Goal: Task Accomplishment & Management: Complete application form

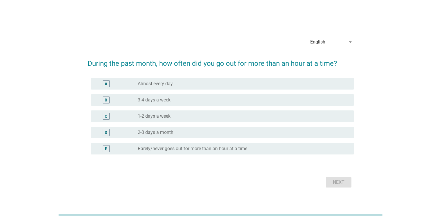
click at [190, 88] on div "A radio_button_unchecked Almost every day" at bounding box center [222, 84] width 263 height 12
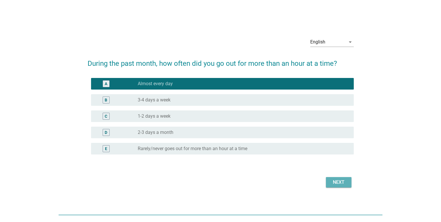
click at [340, 181] on div "Next" at bounding box center [339, 182] width 16 height 7
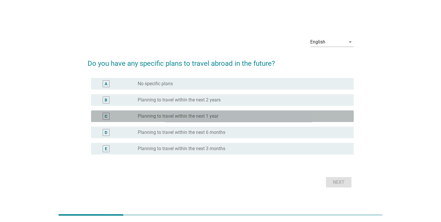
click at [214, 114] on label "Planning to travel within the next 1 year" at bounding box center [178, 116] width 81 height 6
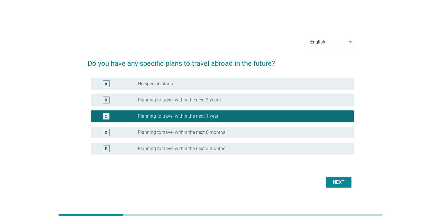
click at [337, 187] on button "Next" at bounding box center [339, 182] width 26 height 10
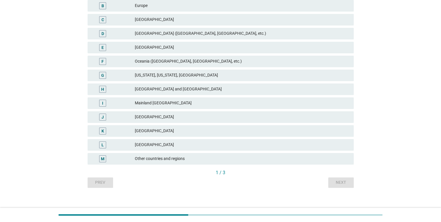
scroll to position [113, 0]
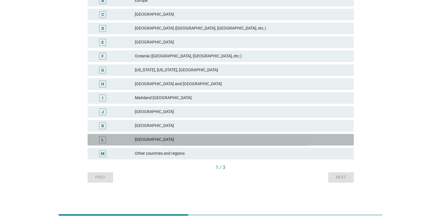
drag, startPoint x: 145, startPoint y: 139, endPoint x: 146, endPoint y: 136, distance: 3.0
click at [145, 139] on div "[GEOGRAPHIC_DATA]" at bounding box center [242, 139] width 214 height 7
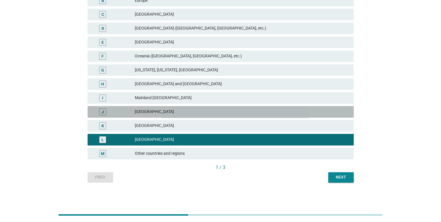
click at [151, 111] on div "[GEOGRAPHIC_DATA]" at bounding box center [242, 111] width 214 height 7
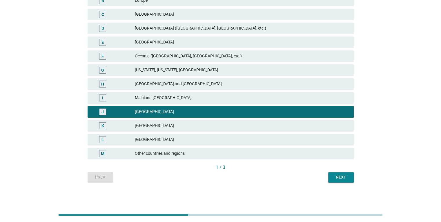
click at [263, 141] on div "[GEOGRAPHIC_DATA]" at bounding box center [242, 139] width 214 height 7
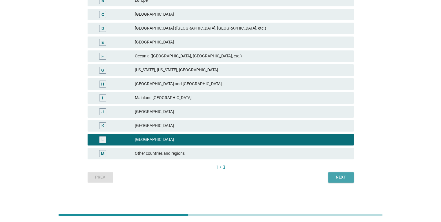
click at [343, 175] on div "Next" at bounding box center [341, 177] width 16 height 6
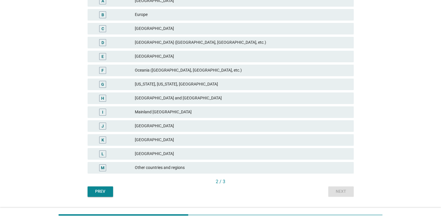
scroll to position [104, 0]
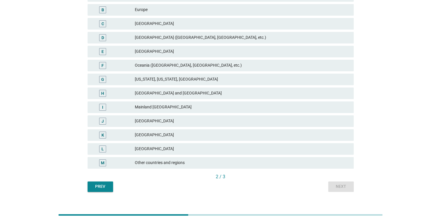
click at [210, 120] on div "[GEOGRAPHIC_DATA]" at bounding box center [242, 121] width 214 height 7
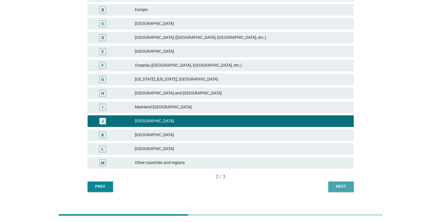
click at [344, 185] on div "Next" at bounding box center [341, 187] width 16 height 6
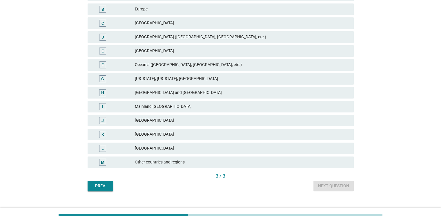
scroll to position [113, 0]
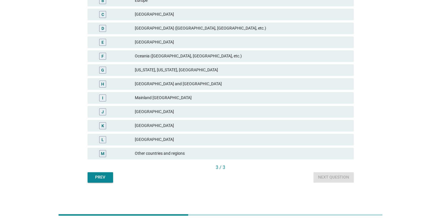
click at [219, 127] on div "[GEOGRAPHIC_DATA]" at bounding box center [242, 125] width 214 height 7
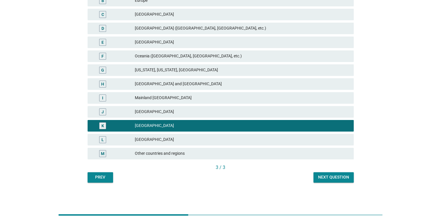
click at [339, 175] on div "Next question" at bounding box center [333, 177] width 31 height 6
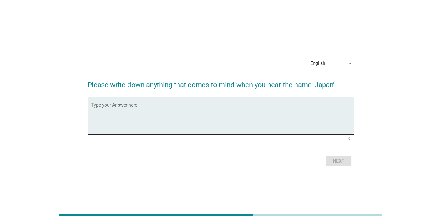
click at [199, 97] on div "Type your Answer here" at bounding box center [222, 115] width 263 height 37
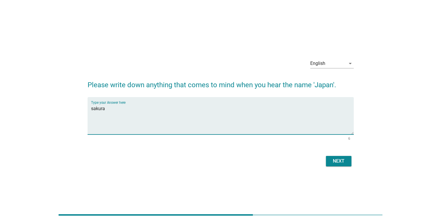
type textarea "sakura"
click at [345, 160] on div "Next" at bounding box center [339, 161] width 16 height 7
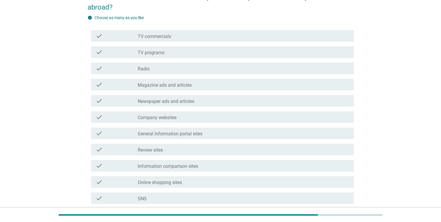
scroll to position [46, 0]
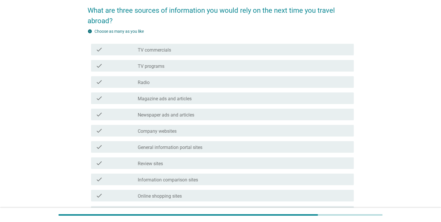
click at [190, 65] on div "check_box_outline_blank TV programs" at bounding box center [243, 65] width 211 height 7
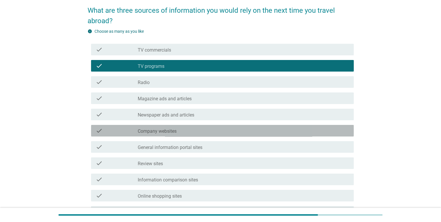
click at [203, 128] on div "check_box_outline_blank Company websites" at bounding box center [243, 130] width 211 height 7
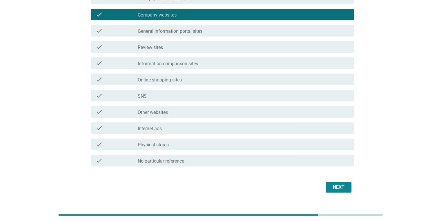
scroll to position [163, 0]
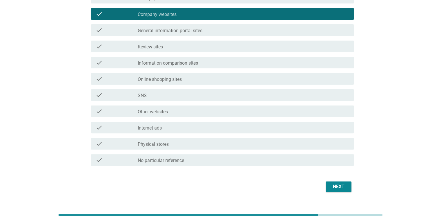
click at [288, 112] on div "check_box_outline_blank Other websites" at bounding box center [243, 111] width 211 height 7
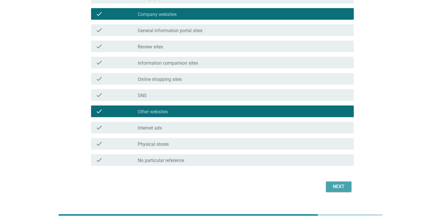
click at [345, 187] on div "Next" at bounding box center [339, 186] width 16 height 7
